Goal: Task Accomplishment & Management: Use online tool/utility

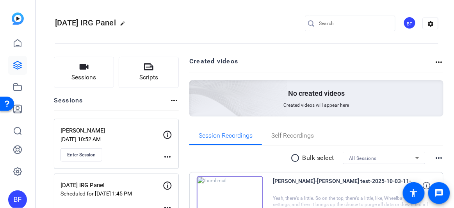
scroll to position [48, 0]
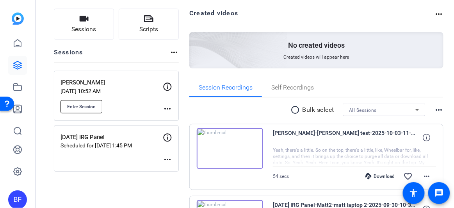
click at [76, 108] on span "Enter Session" at bounding box center [81, 106] width 28 height 6
click at [92, 103] on span "Enter Session" at bounding box center [81, 106] width 28 height 6
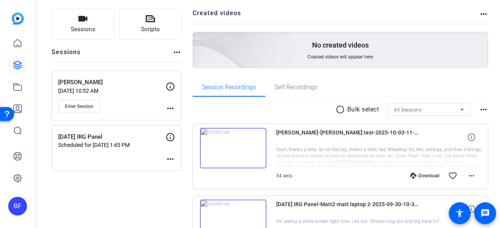
click at [20, 203] on div "BF" at bounding box center [17, 206] width 19 height 19
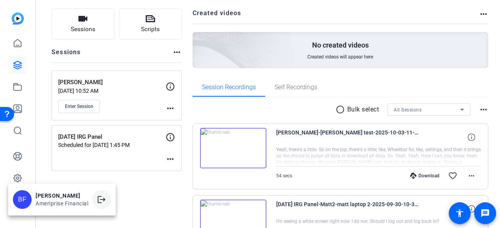
click at [103, 201] on mat-icon "logout" at bounding box center [101, 199] width 9 height 9
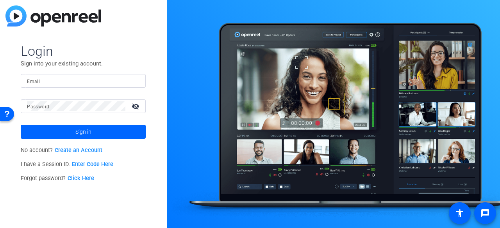
click at [85, 73] on form "Login Sign into your existing account. Email Password visibility_off Sign in" at bounding box center [83, 91] width 125 height 96
click at [84, 78] on input "Email" at bounding box center [83, 80] width 112 height 9
type input "brian.forrest@ampf.com"
click at [21, 125] on button "Sign in" at bounding box center [83, 132] width 125 height 14
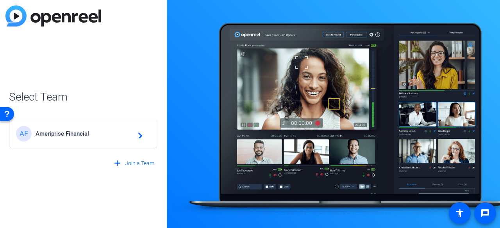
click at [87, 142] on mat-card-content "AF Ameriprise Financial navigate_next" at bounding box center [83, 134] width 147 height 28
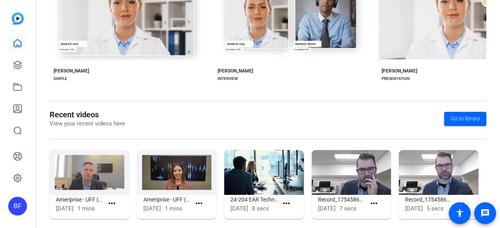
scroll to position [213, 0]
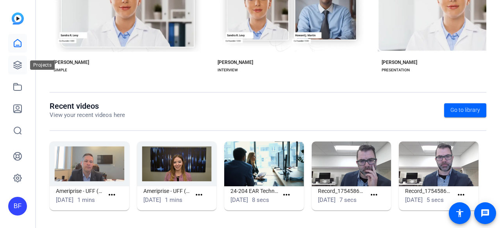
click at [14, 61] on icon at bounding box center [17, 64] width 9 height 9
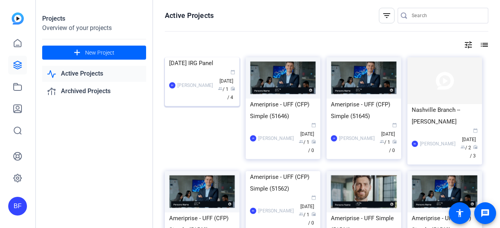
click at [208, 57] on img at bounding box center [202, 57] width 75 height 0
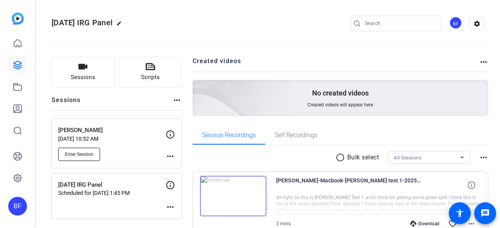
click at [87, 153] on span "Enter Session" at bounding box center [79, 154] width 28 height 6
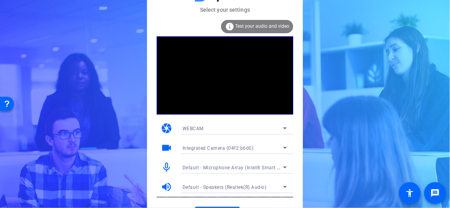
click at [261, 24] on span "Test your audio and video" at bounding box center [262, 25] width 54 height 5
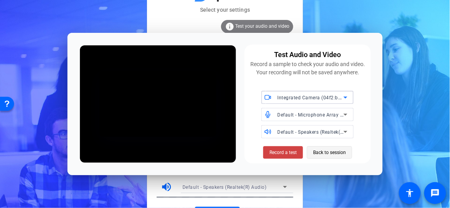
click at [339, 152] on span "Back to session" at bounding box center [329, 152] width 33 height 15
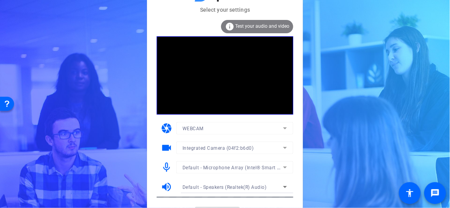
scroll to position [16, 0]
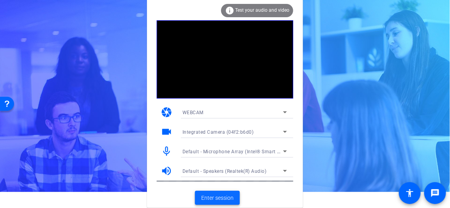
click at [228, 195] on span "Enter session" at bounding box center [217, 198] width 32 height 8
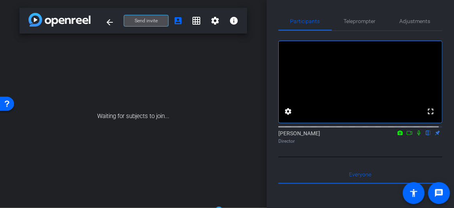
click at [141, 22] on span "Send invite" at bounding box center [146, 21] width 23 height 6
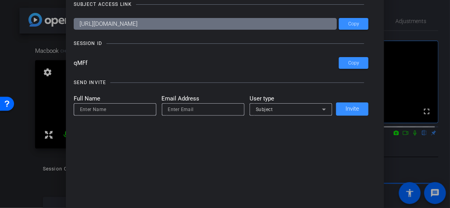
click at [46, 143] on div at bounding box center [225, 104] width 450 height 208
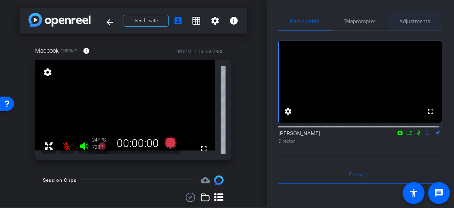
click at [407, 23] on span "Adjustments" at bounding box center [415, 20] width 31 height 5
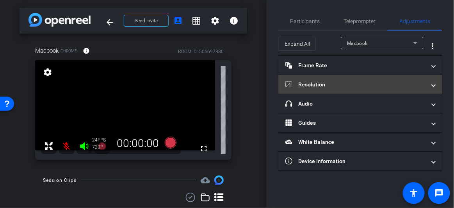
click at [386, 79] on mat-expansion-panel-header "Resolution" at bounding box center [360, 84] width 164 height 19
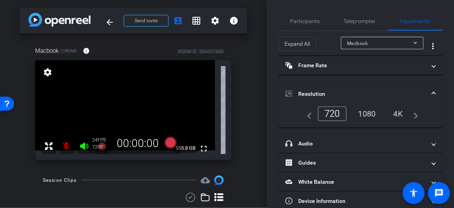
click at [397, 115] on div "4K" at bounding box center [398, 113] width 21 height 13
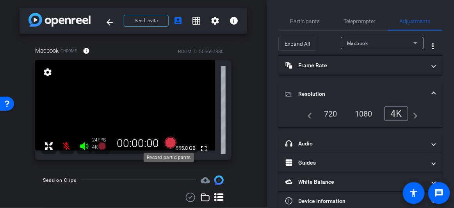
click at [169, 142] on icon at bounding box center [170, 142] width 12 height 12
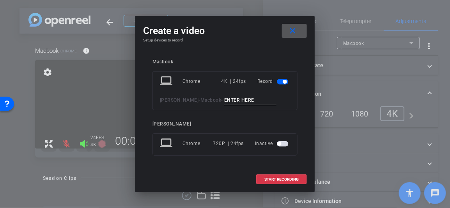
click at [244, 101] on input at bounding box center [250, 100] width 52 height 10
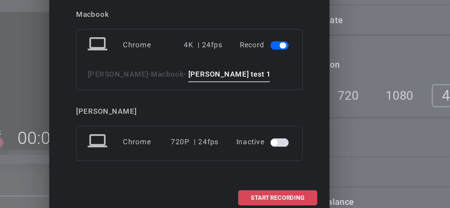
type input "Troy test 1"
click at [268, 179] on span "START RECORDING" at bounding box center [282, 179] width 34 height 4
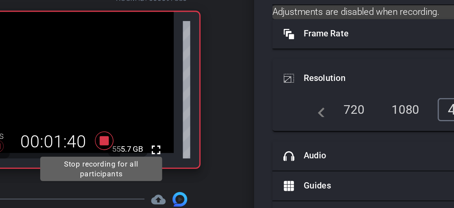
click at [167, 140] on icon at bounding box center [170, 143] width 12 height 12
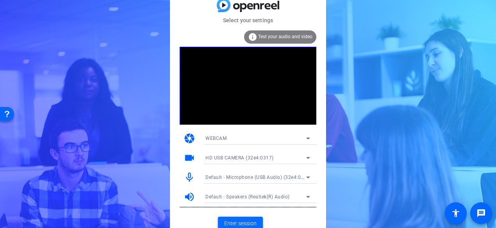
click at [235, 223] on span "Enter session" at bounding box center [240, 224] width 32 height 8
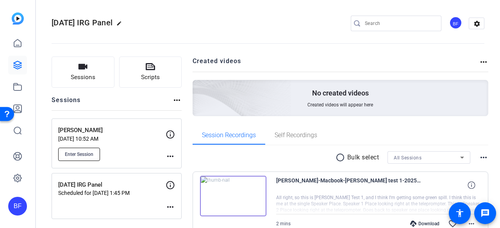
click at [81, 152] on span "Enter Session" at bounding box center [79, 154] width 28 height 6
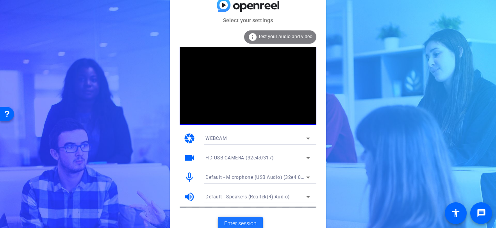
click at [231, 221] on span "Enter session" at bounding box center [240, 224] width 32 height 8
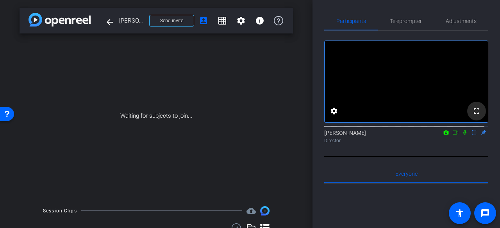
click at [477, 117] on span at bounding box center [476, 111] width 19 height 19
